Goal: Task Accomplishment & Management: Manage account settings

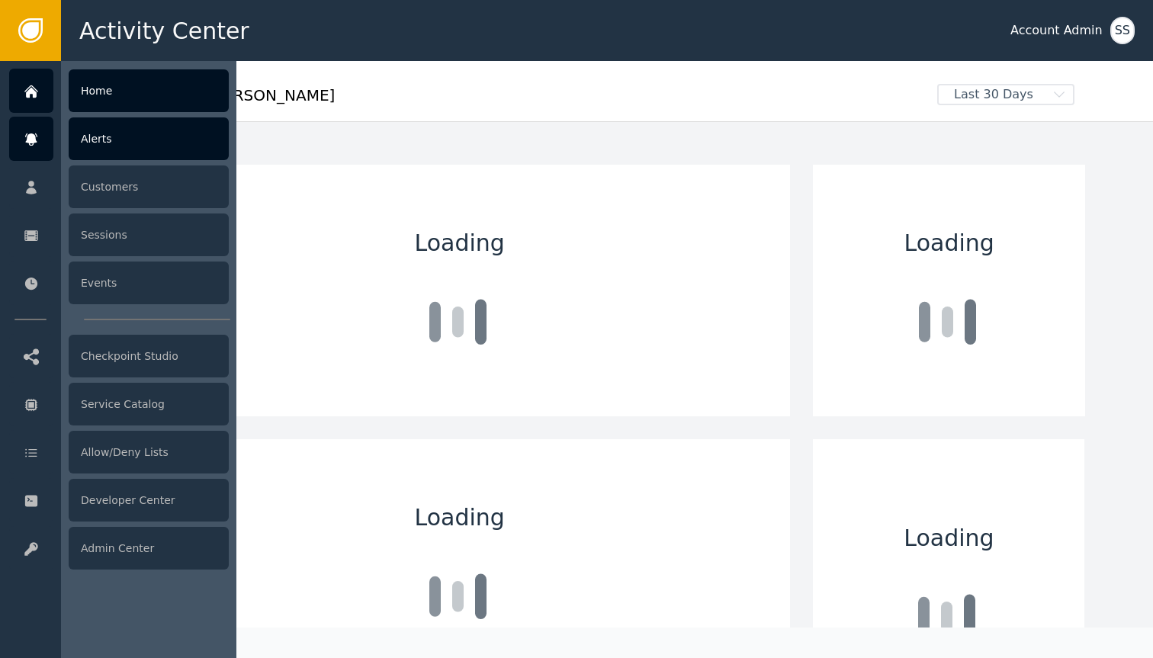
click at [50, 155] on div at bounding box center [31, 139] width 44 height 44
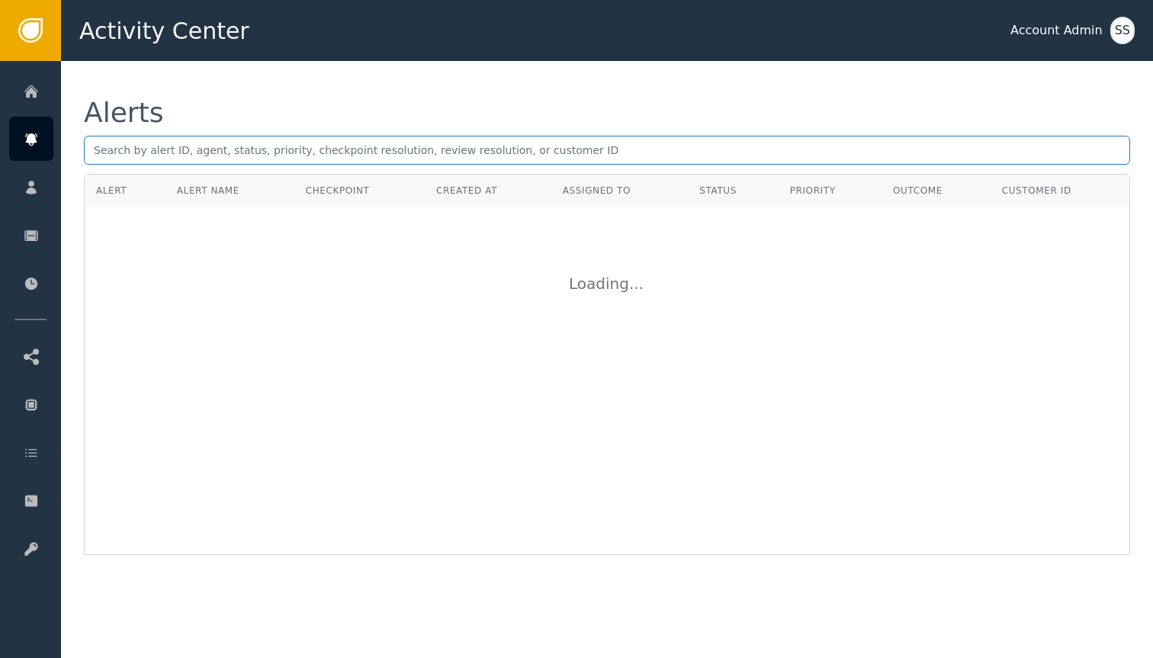
click at [271, 151] on input "text" at bounding box center [607, 150] width 1046 height 29
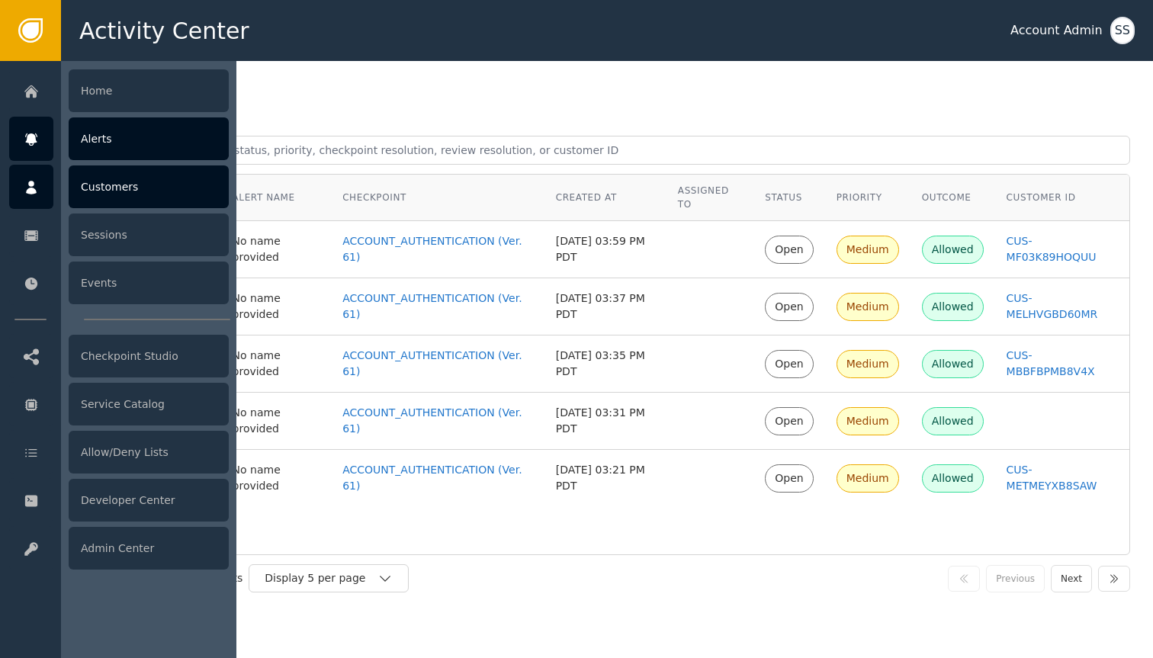
click at [27, 187] on icon at bounding box center [31, 187] width 15 height 17
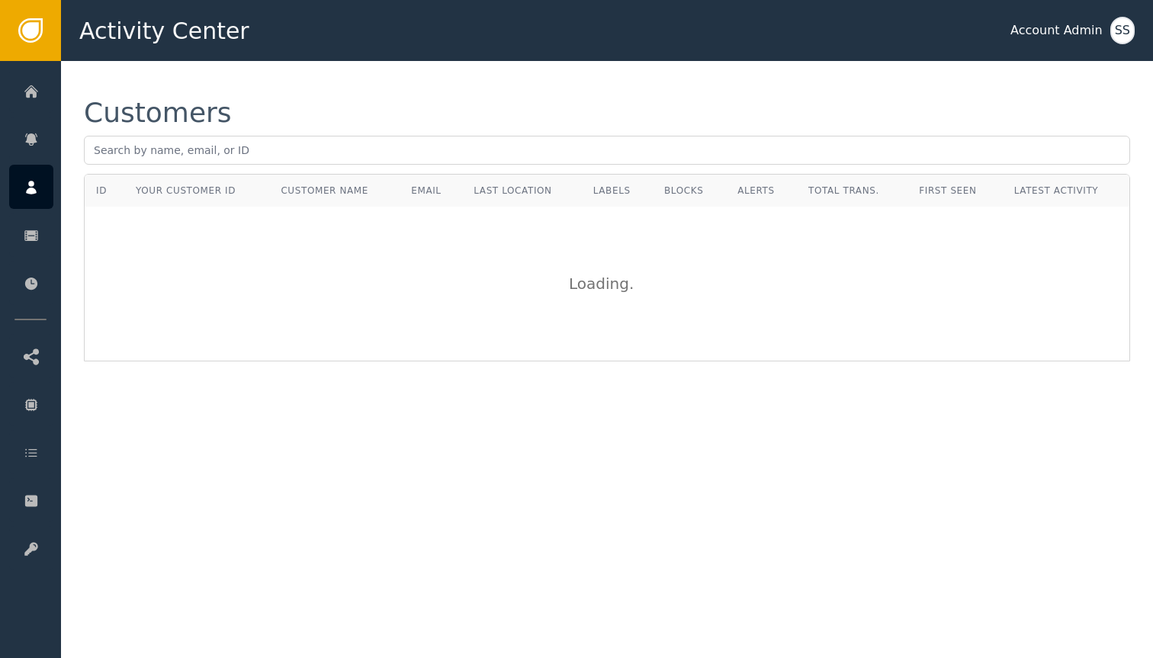
click at [344, 168] on div "Customers" at bounding box center [607, 136] width 1046 height 75
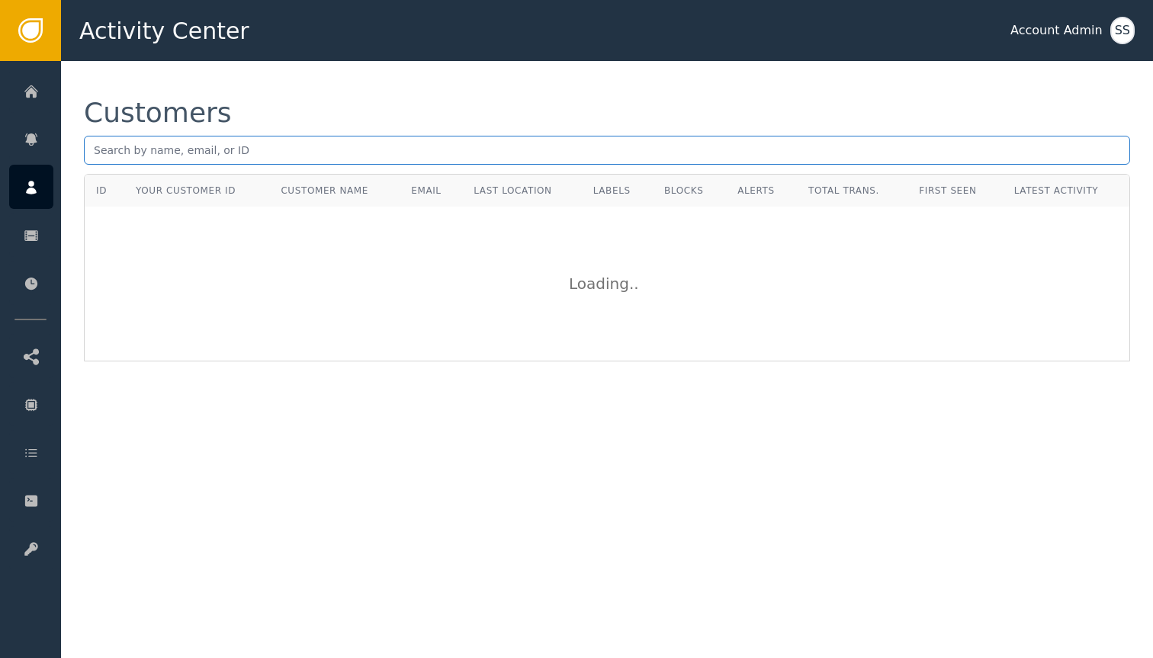
click at [345, 161] on input "text" at bounding box center [607, 150] width 1046 height 29
paste input "[URL][DOMAIN_NAME]"
type input "[URL][DOMAIN_NAME]"
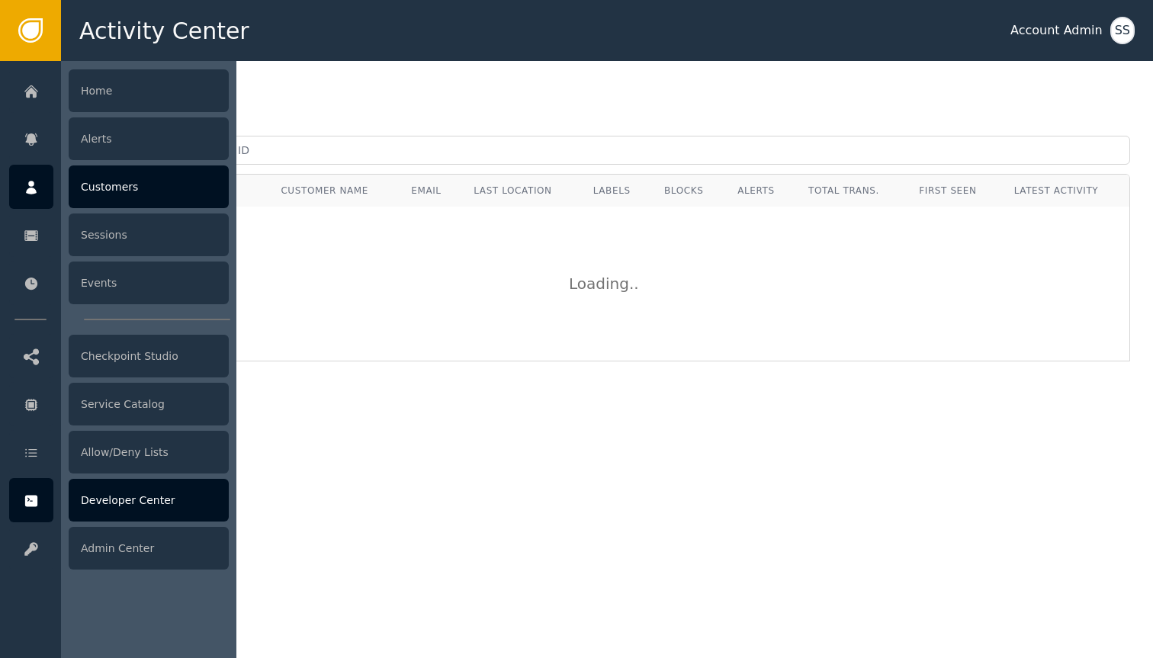
click at [91, 499] on div "Developer Center" at bounding box center [149, 500] width 160 height 43
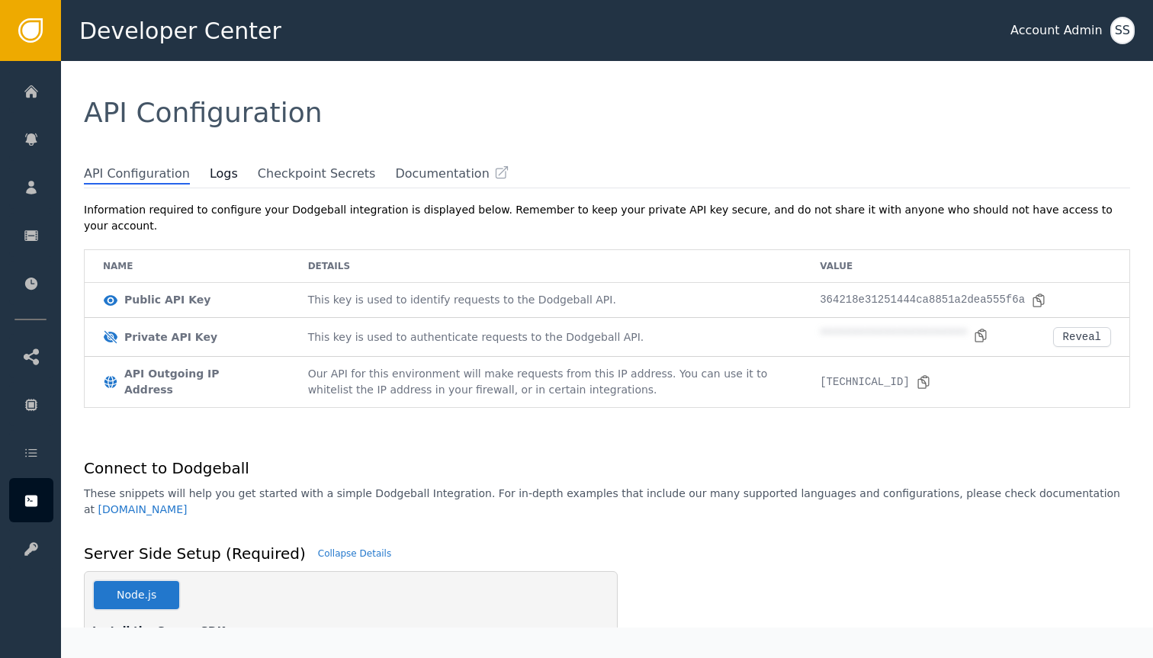
click at [242, 175] on span at bounding box center [249, 172] width 15 height 15
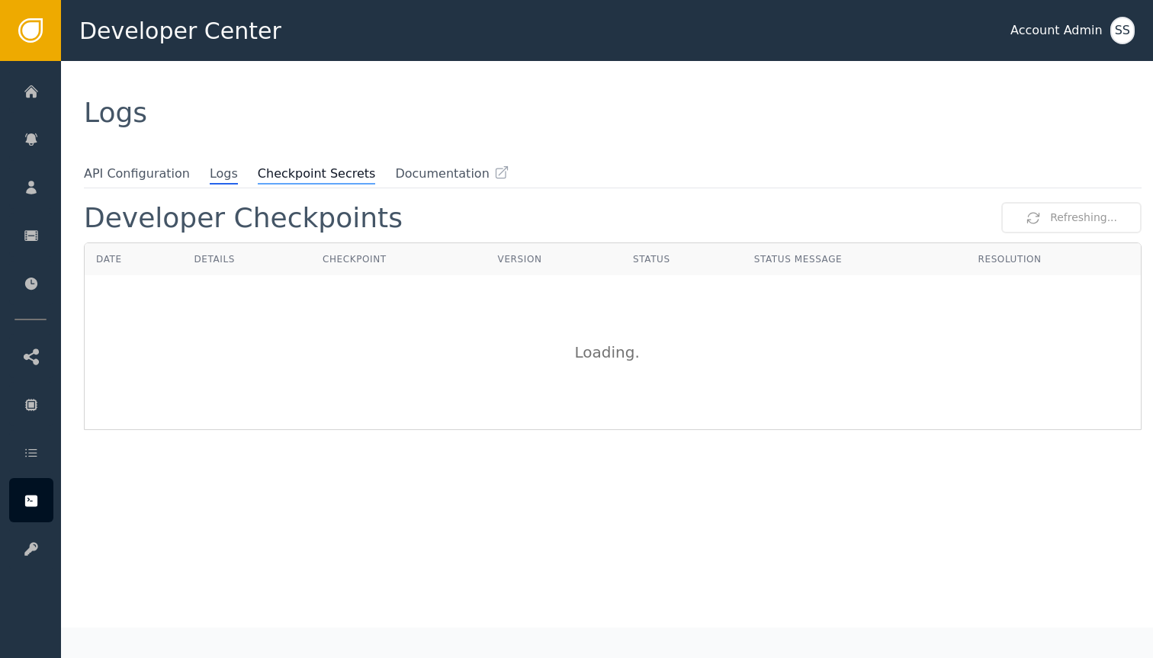
click at [310, 172] on span "Checkpoint Secrets" at bounding box center [317, 175] width 118 height 20
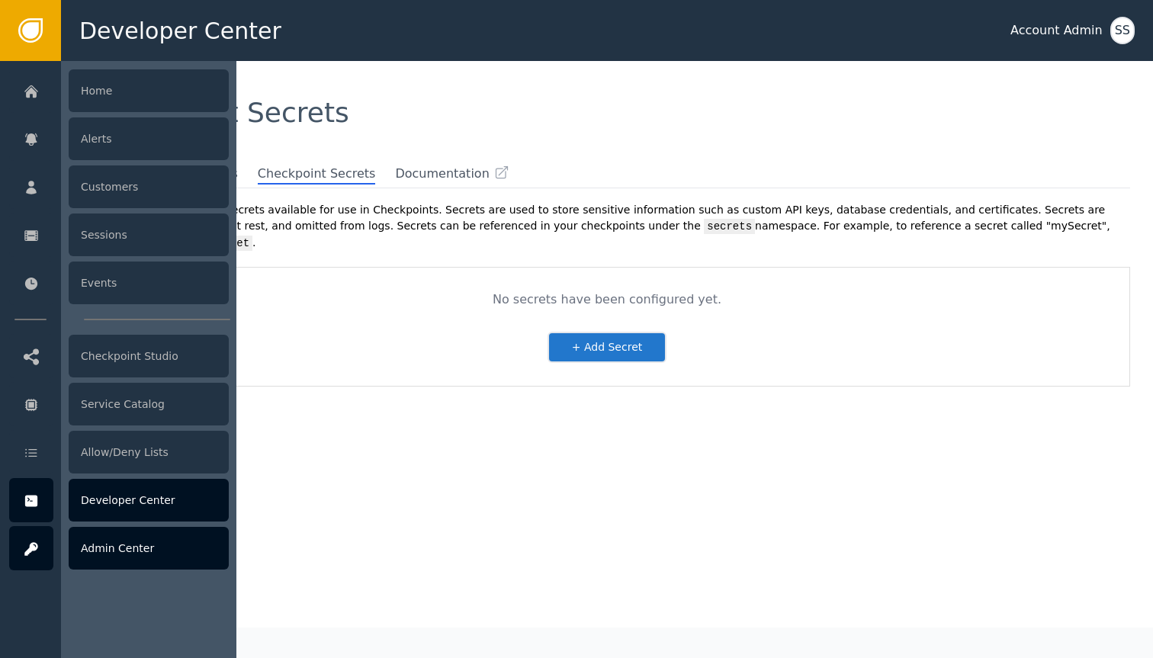
click at [23, 559] on div at bounding box center [31, 548] width 44 height 44
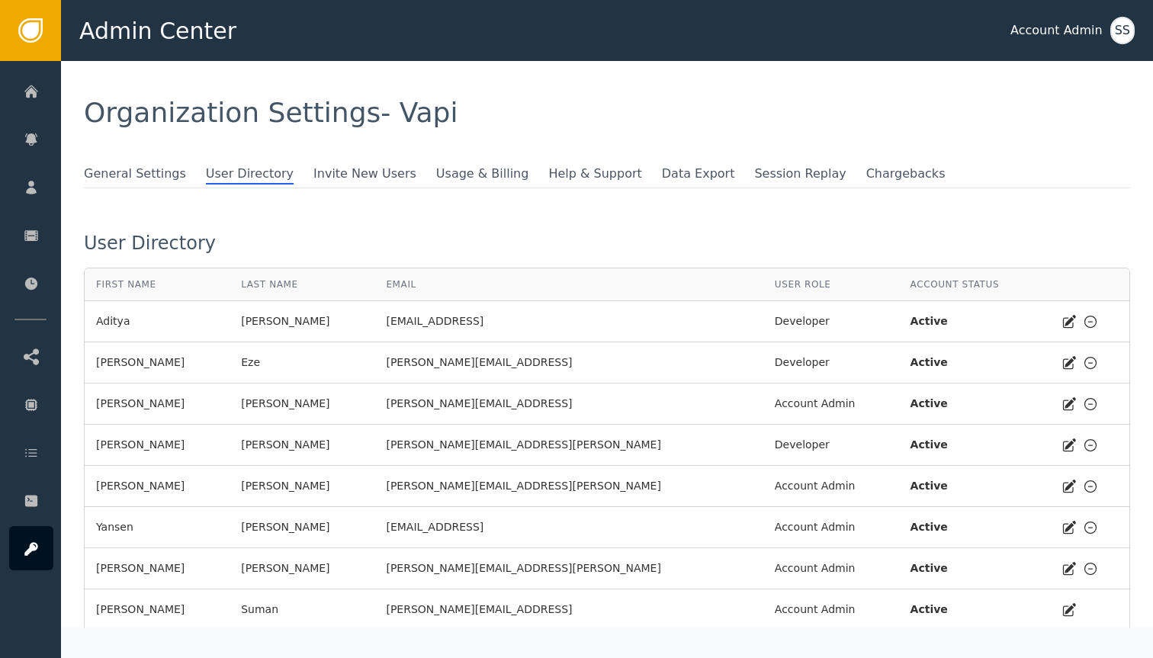
click at [319, 186] on div "General Settings User Directory Invite New Users Usage & Billing Help & Support…" at bounding box center [607, 177] width 1046 height 24
click at [334, 174] on span "Invite New Users" at bounding box center [364, 175] width 103 height 20
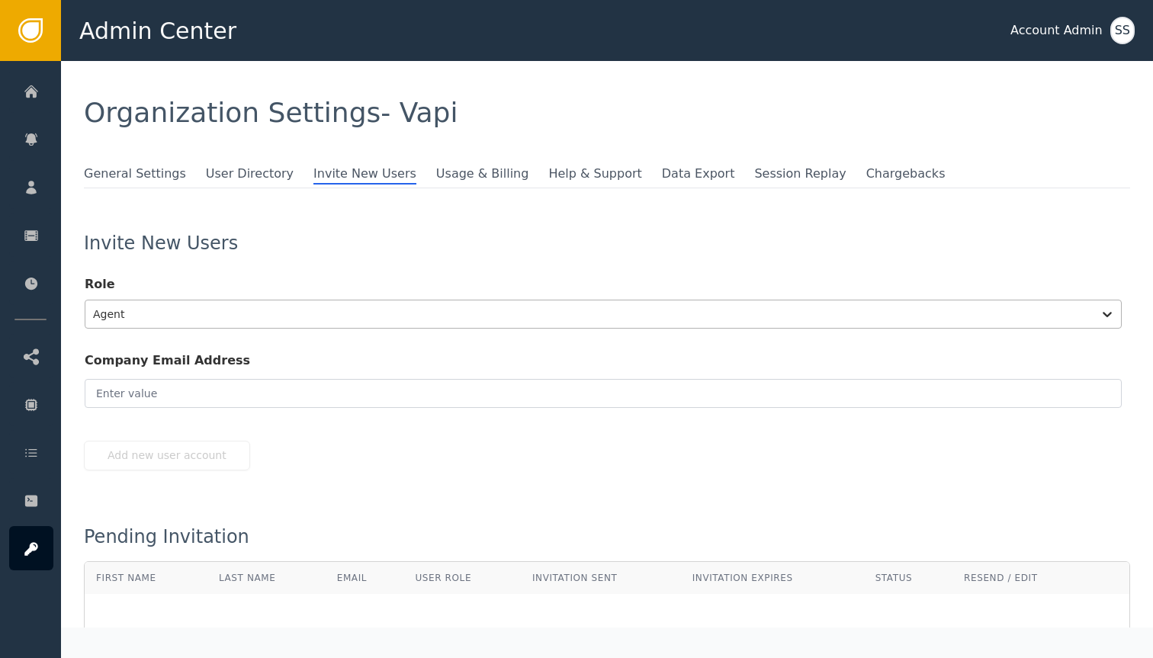
click at [474, 301] on div "Agent" at bounding box center [588, 313] width 1007 height 27
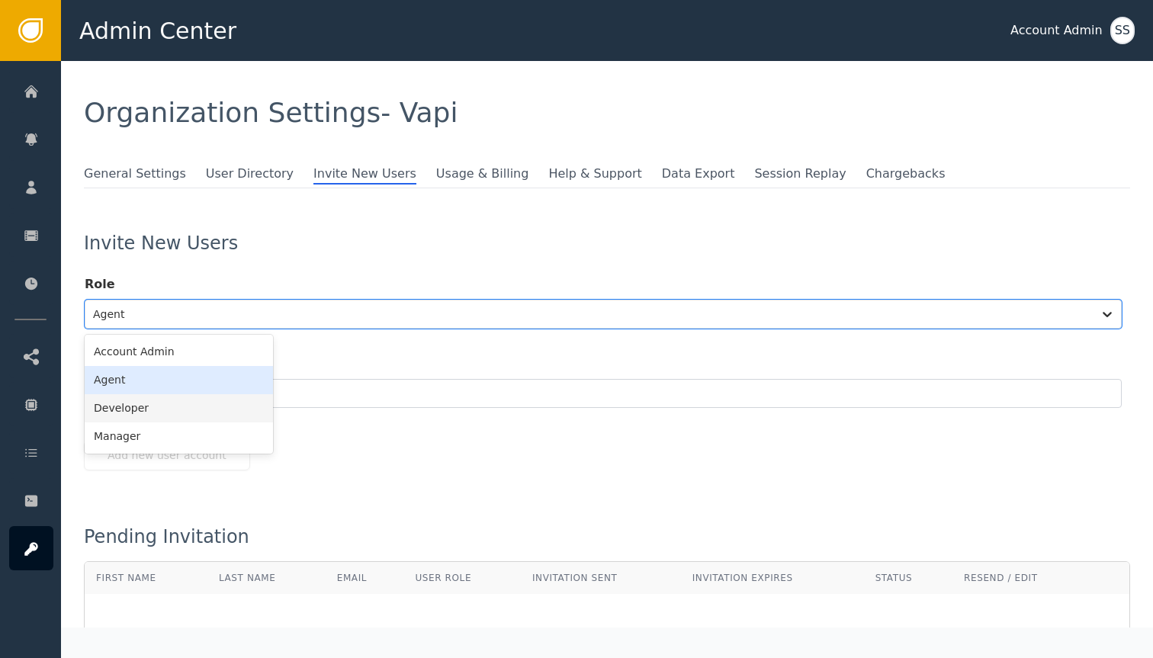
click at [231, 397] on div "Developer" at bounding box center [179, 408] width 188 height 28
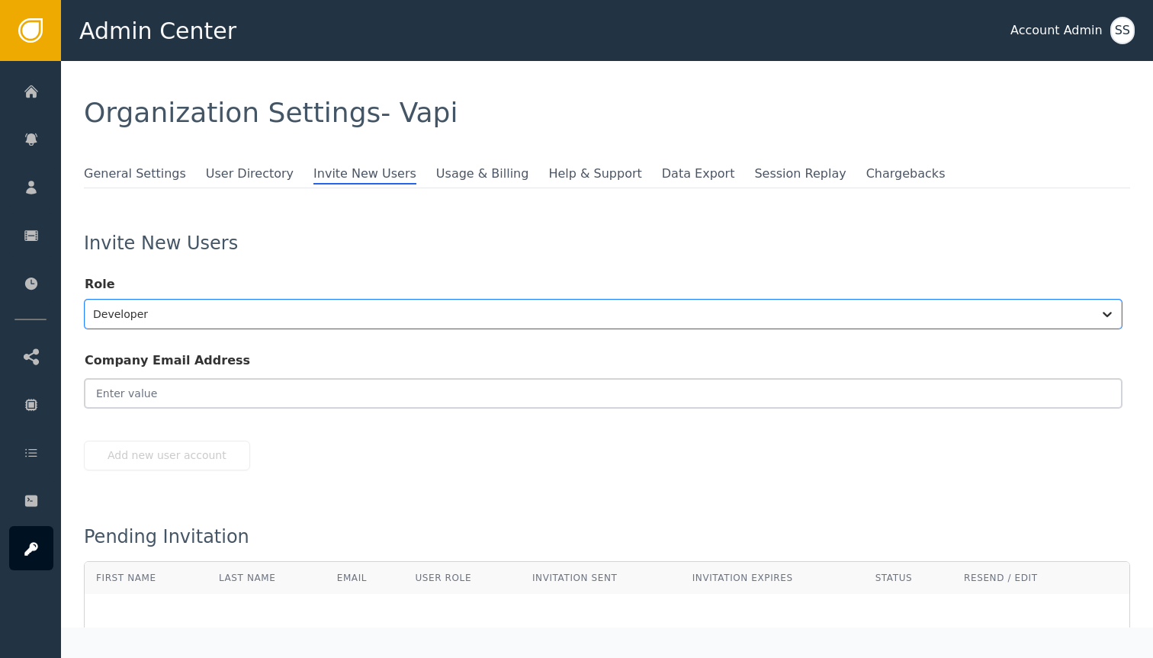
click at [261, 398] on input "email" at bounding box center [603, 393] width 1037 height 29
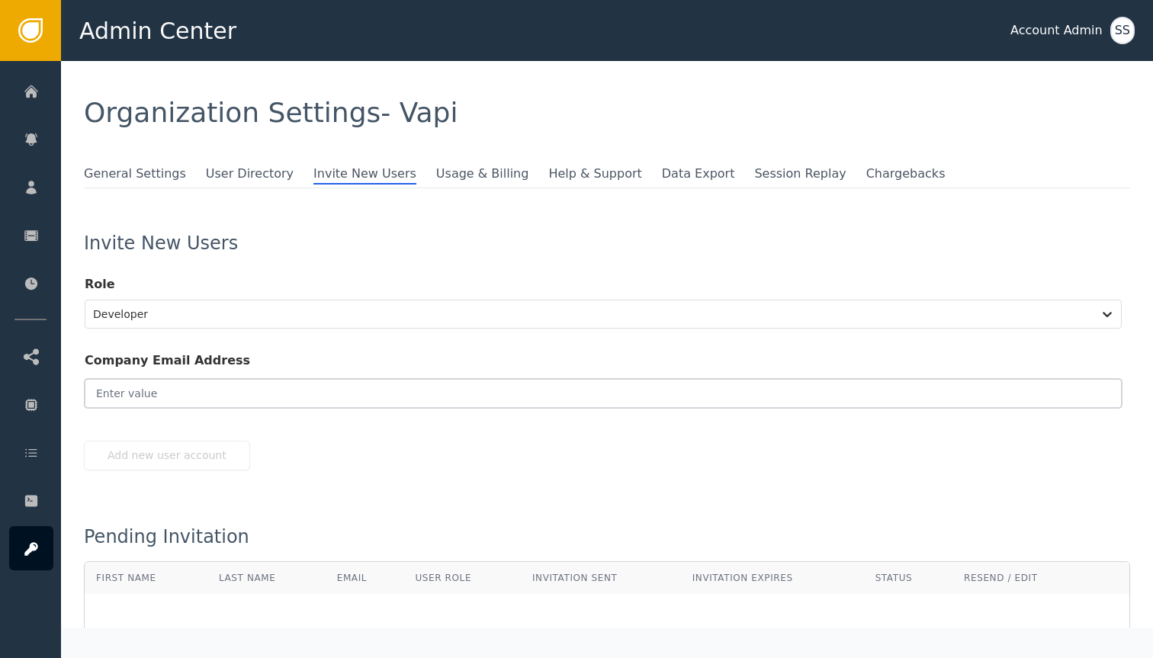
paste input "[PERSON_NAME][EMAIL_ADDRESS]"
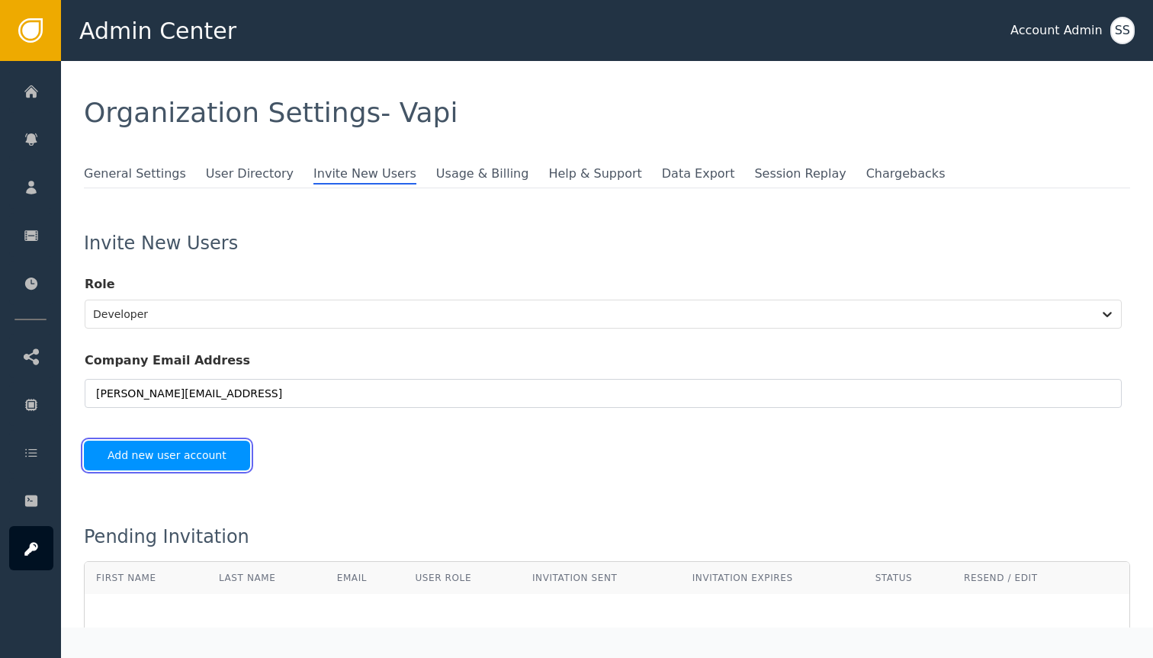
click at [220, 453] on button "Add new user account" at bounding box center [167, 456] width 166 height 30
type input "[PERSON_NAME][EMAIL_ADDRESS]"
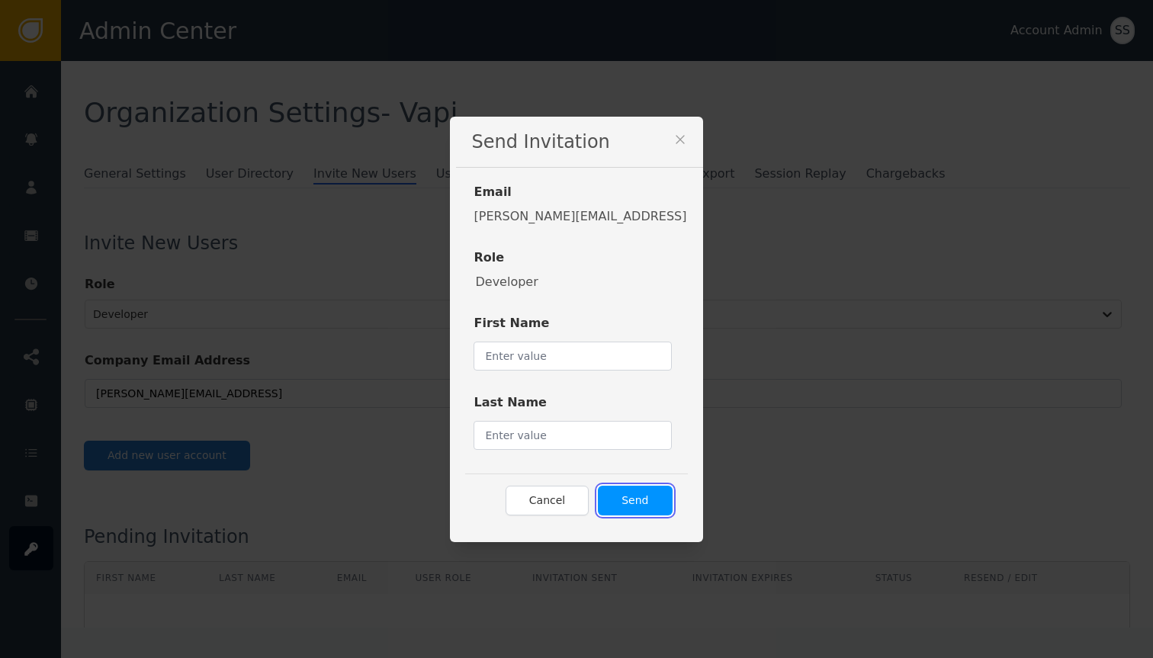
click at [609, 494] on button "Send" at bounding box center [635, 501] width 74 height 30
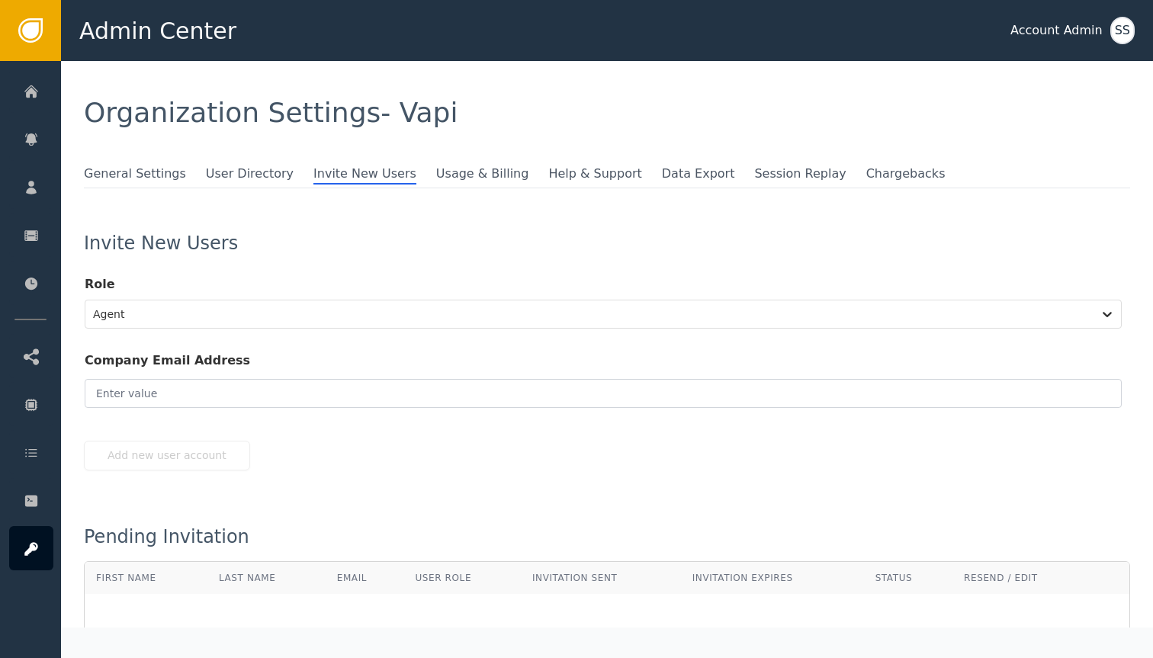
scroll to position [182, 0]
